Goal: Obtain resource: Obtain resource

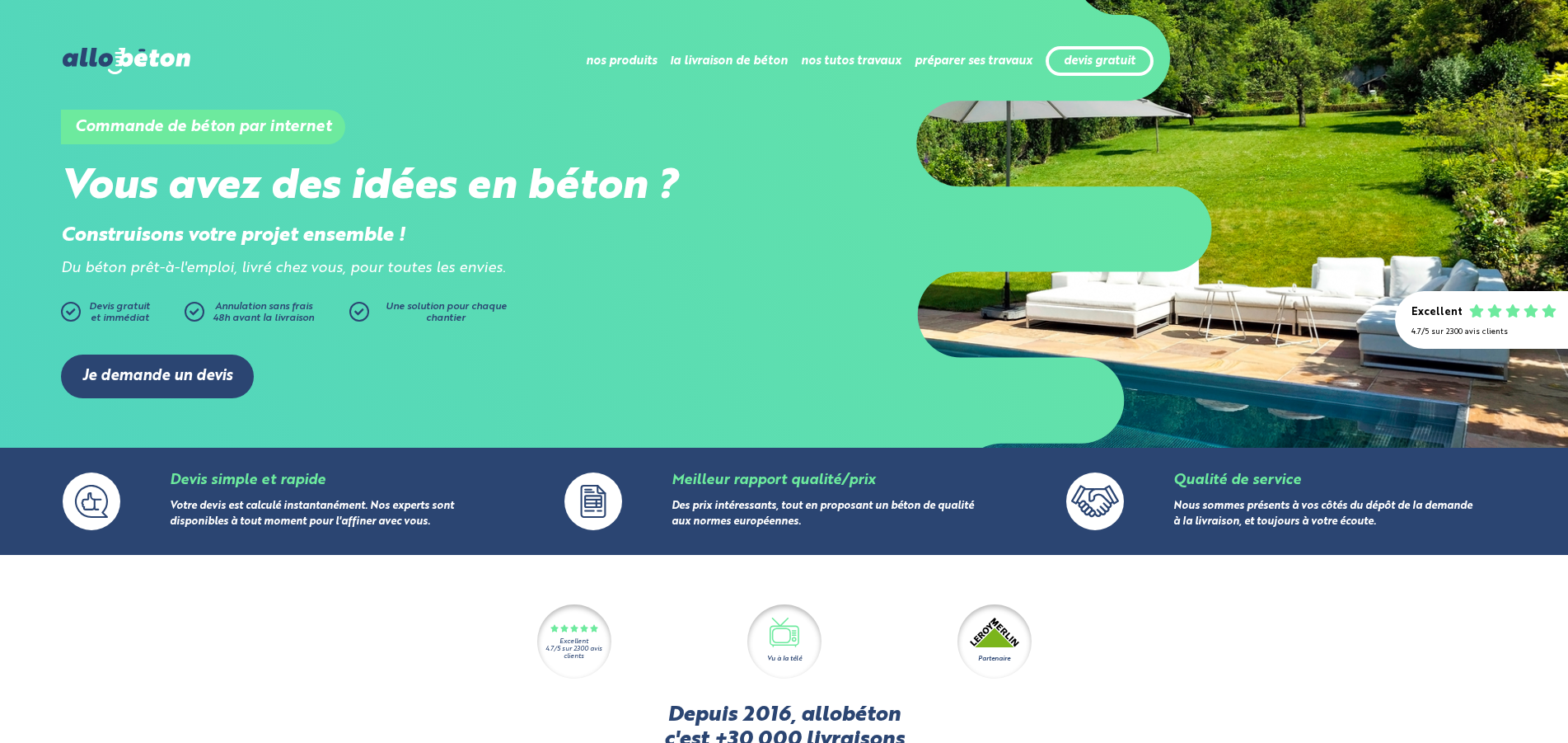
click at [119, 55] on img at bounding box center [126, 61] width 127 height 26
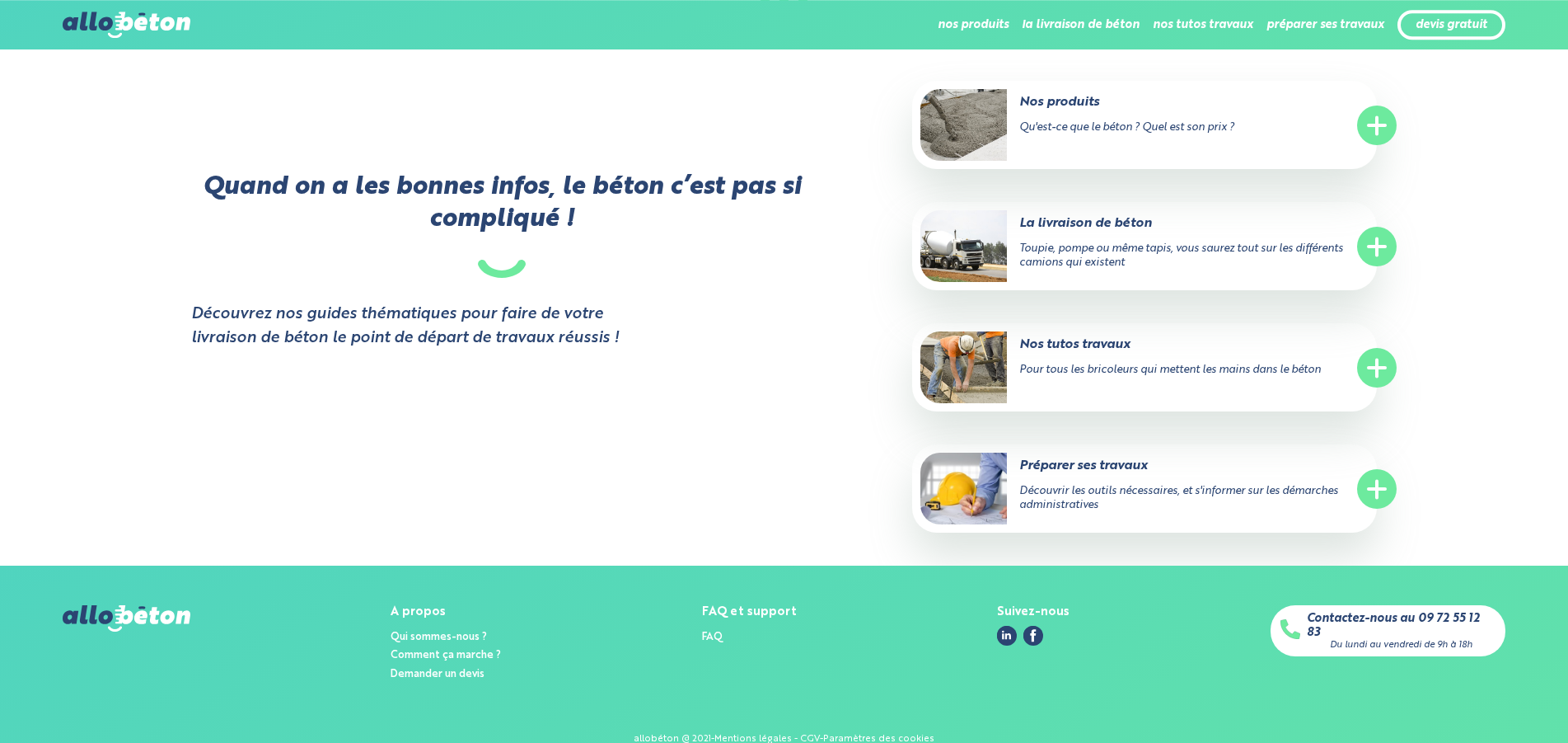
scroll to position [3266, 0]
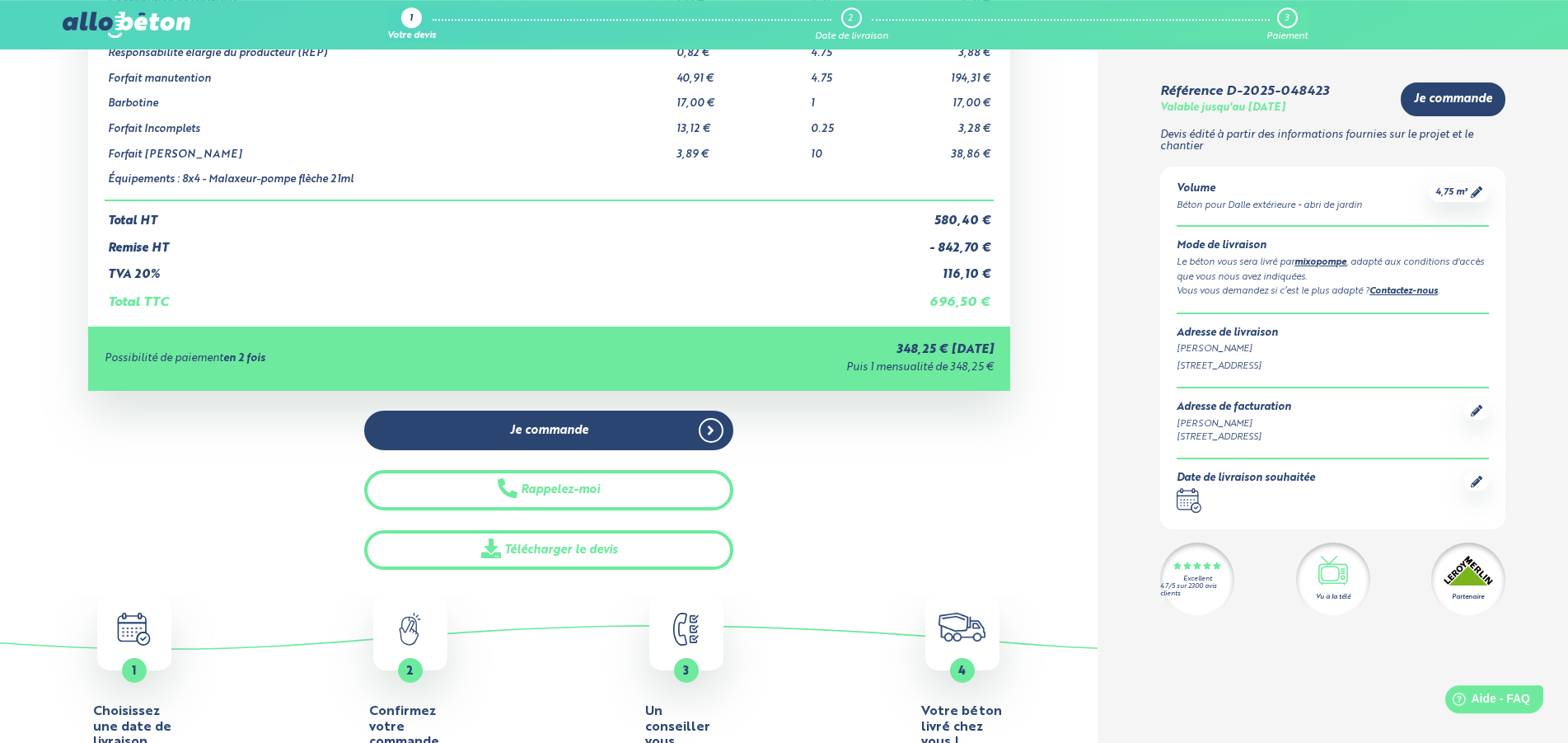
scroll to position [336, 0]
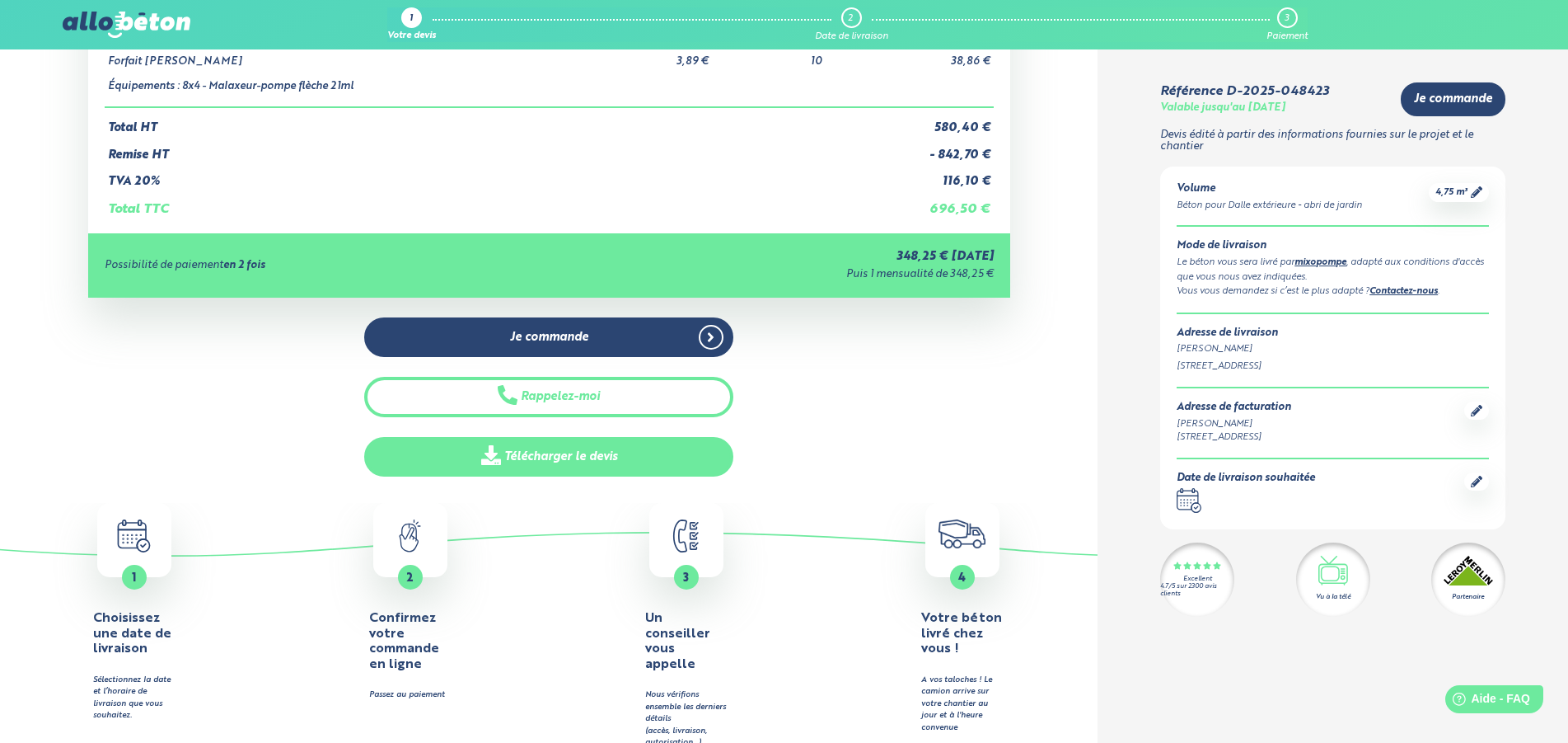
click at [564, 461] on link "Télécharger le devis" at bounding box center [549, 456] width 369 height 40
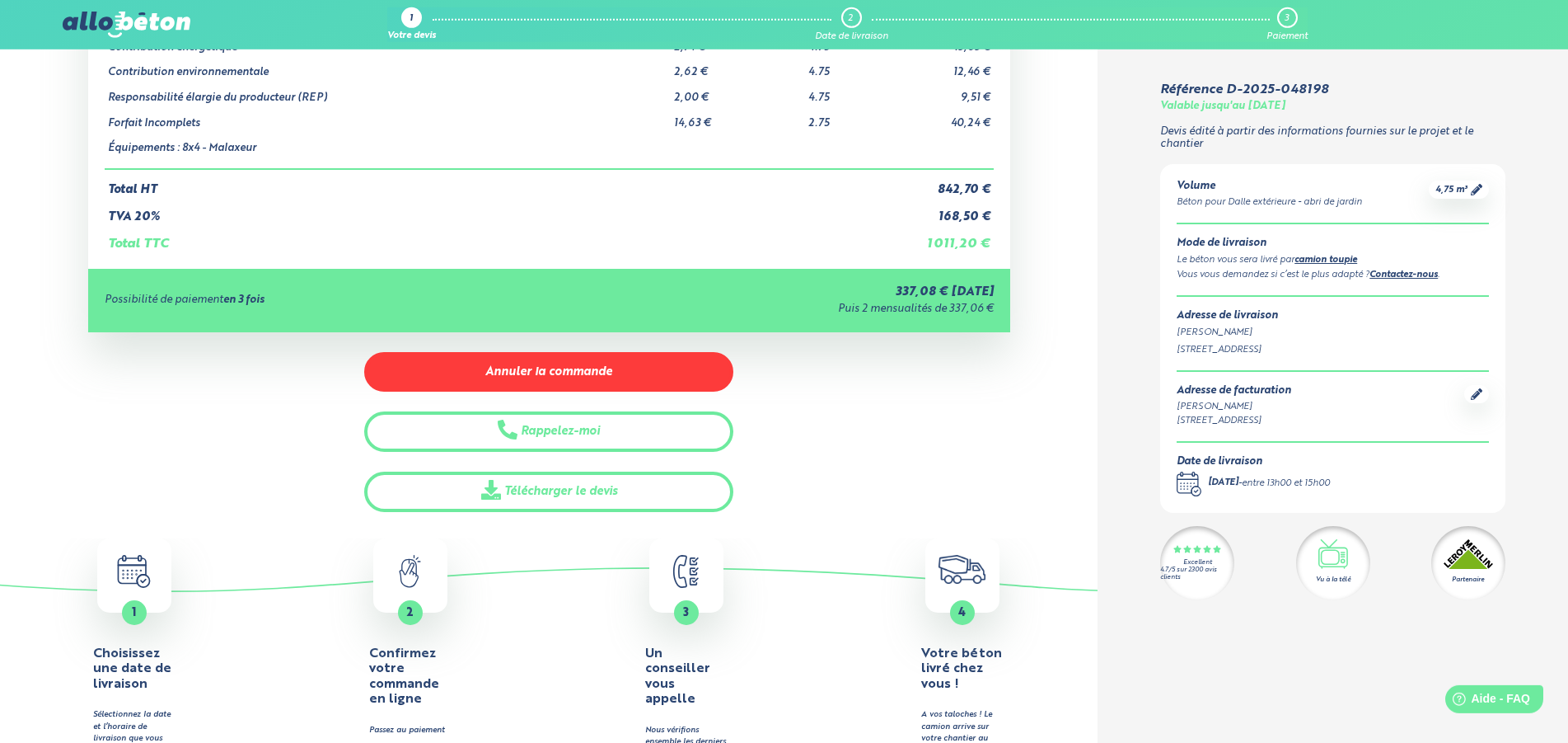
scroll to position [252, 0]
